Goal: Navigation & Orientation: Find specific page/section

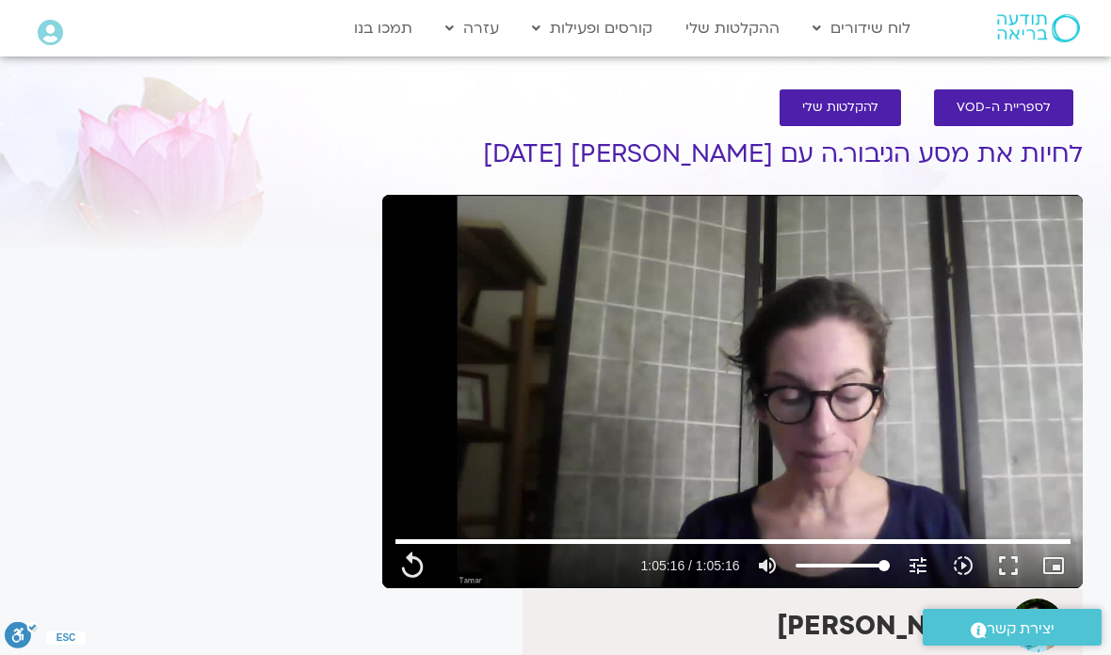
type input "3916.96"
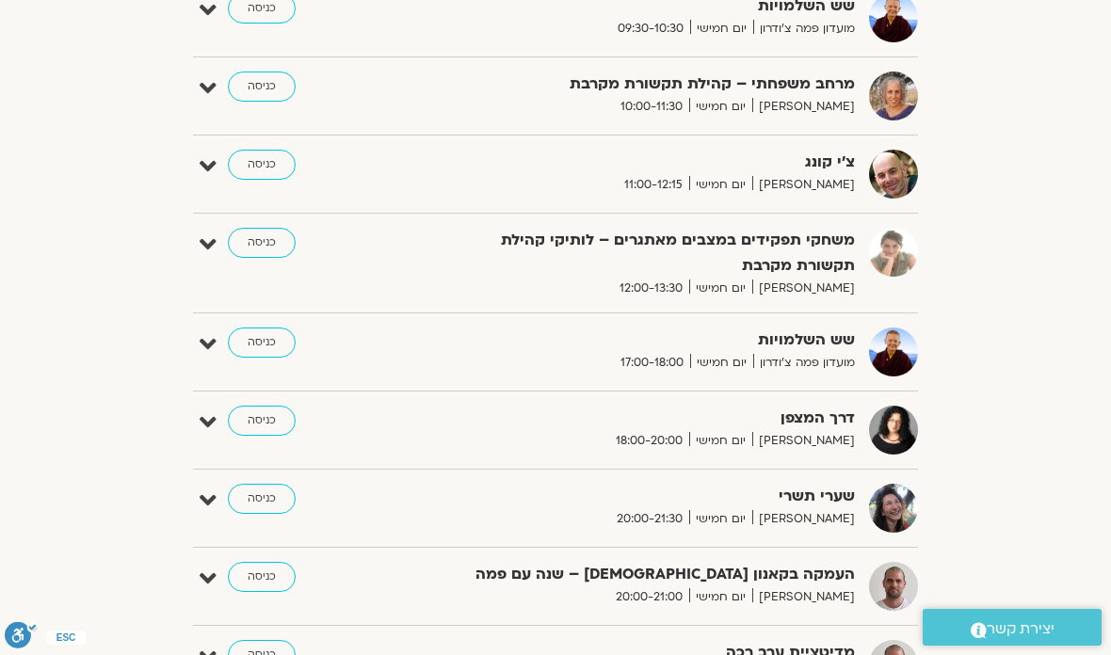
scroll to position [997, 0]
click at [277, 353] on link "כניסה" at bounding box center [262, 342] width 68 height 30
